Goal: Check status: Check status

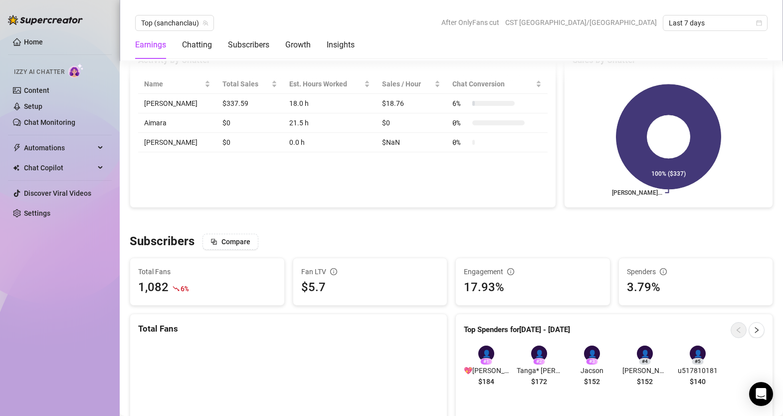
scroll to position [578, 0]
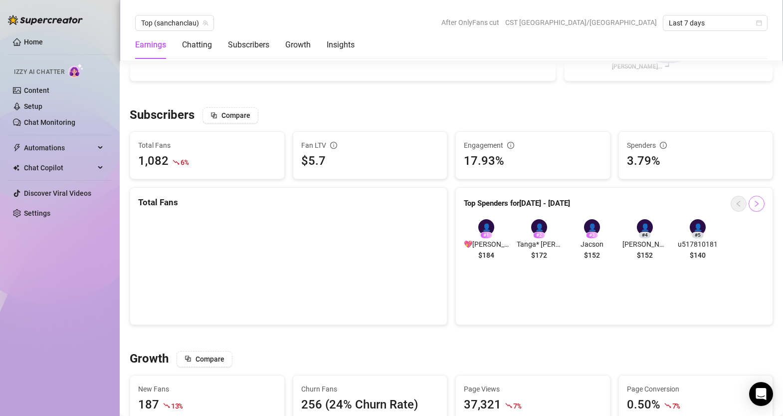
click at [759, 204] on icon "right" at bounding box center [756, 203] width 7 height 7
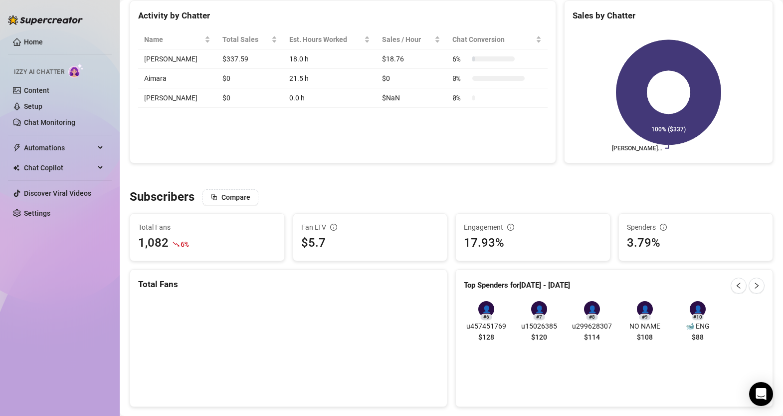
scroll to position [0, 0]
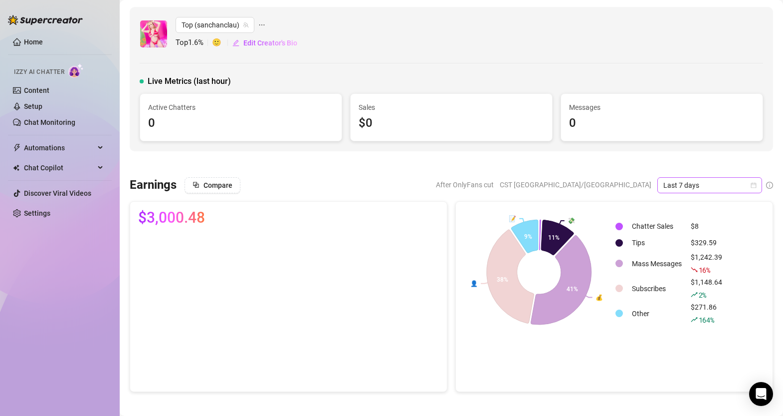
click at [752, 181] on span "Last 7 days" at bounding box center [709, 185] width 93 height 15
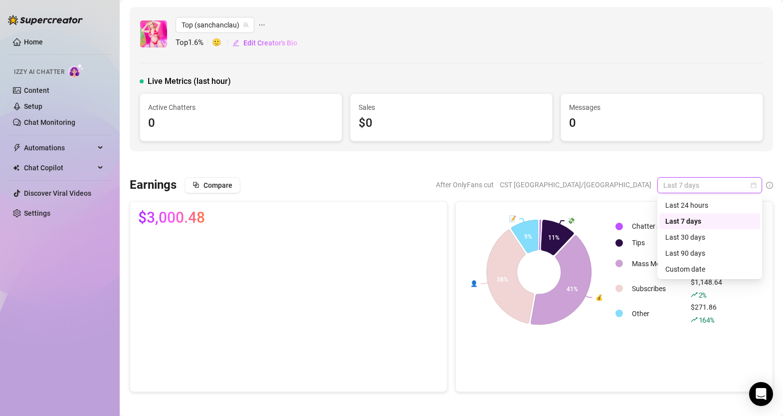
click at [723, 183] on span "Last 7 days" at bounding box center [709, 185] width 93 height 15
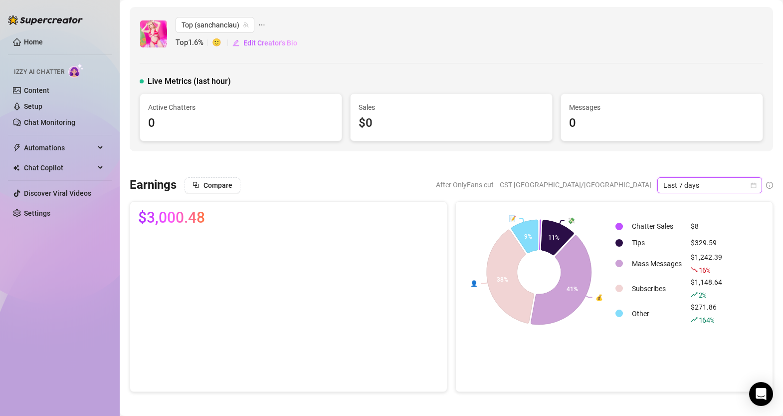
click at [721, 183] on span "Last 7 days" at bounding box center [709, 185] width 93 height 15
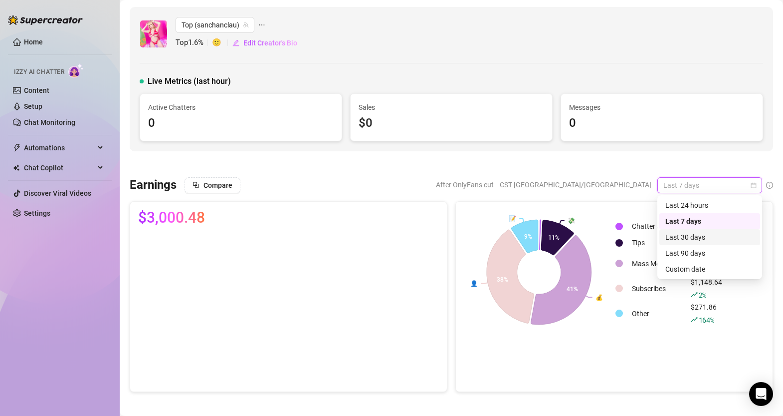
click at [689, 238] on div "Last 30 days" at bounding box center [709, 236] width 89 height 11
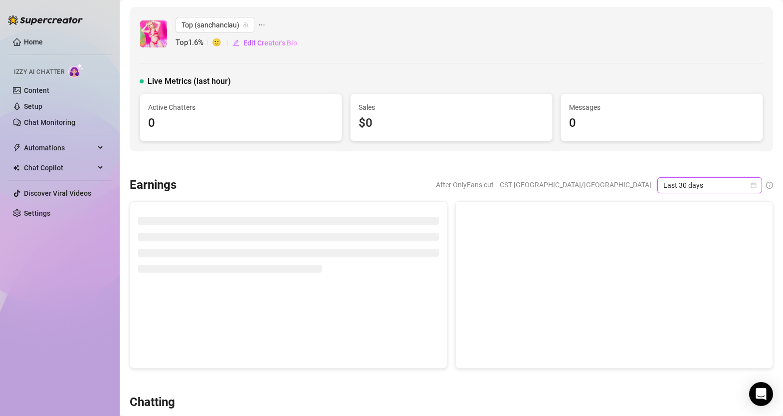
click at [755, 185] on icon "calendar" at bounding box center [754, 185] width 6 height 6
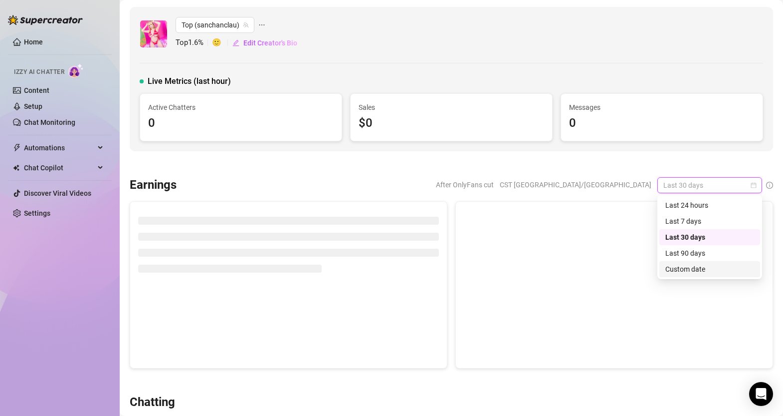
click at [680, 267] on div "Custom date" at bounding box center [709, 268] width 89 height 11
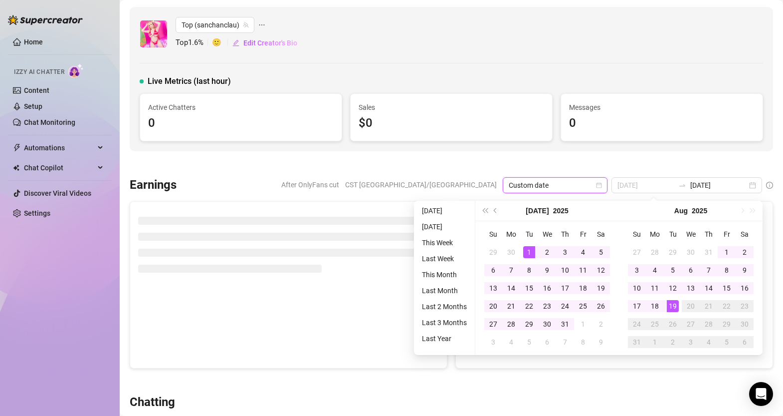
type input "[DATE]"
click at [528, 249] on div "1" at bounding box center [529, 252] width 12 height 12
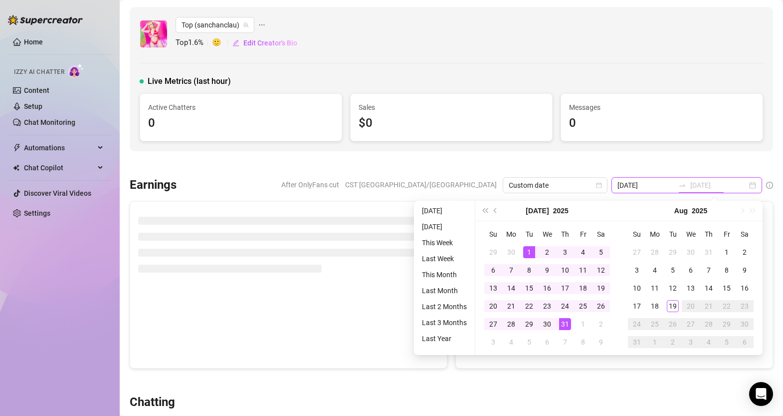
type input "[DATE]"
click at [564, 323] on div "31" at bounding box center [565, 324] width 12 height 12
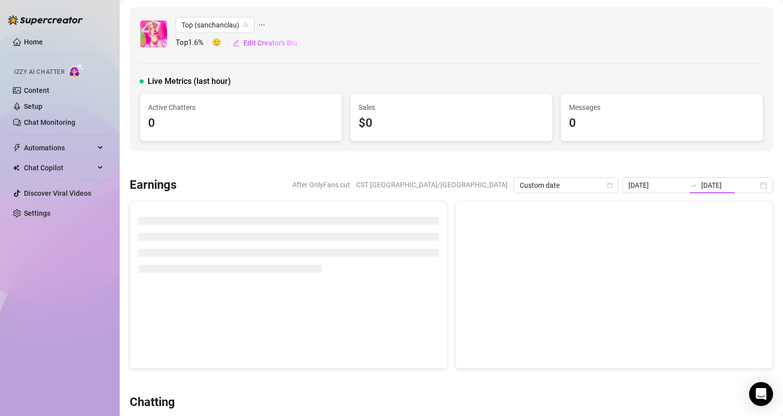
type input "[DATE]"
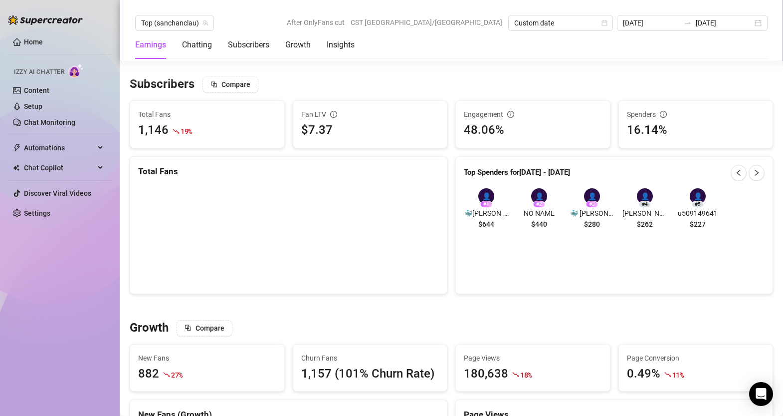
scroll to position [610, 0]
